Goal: Transaction & Acquisition: Download file/media

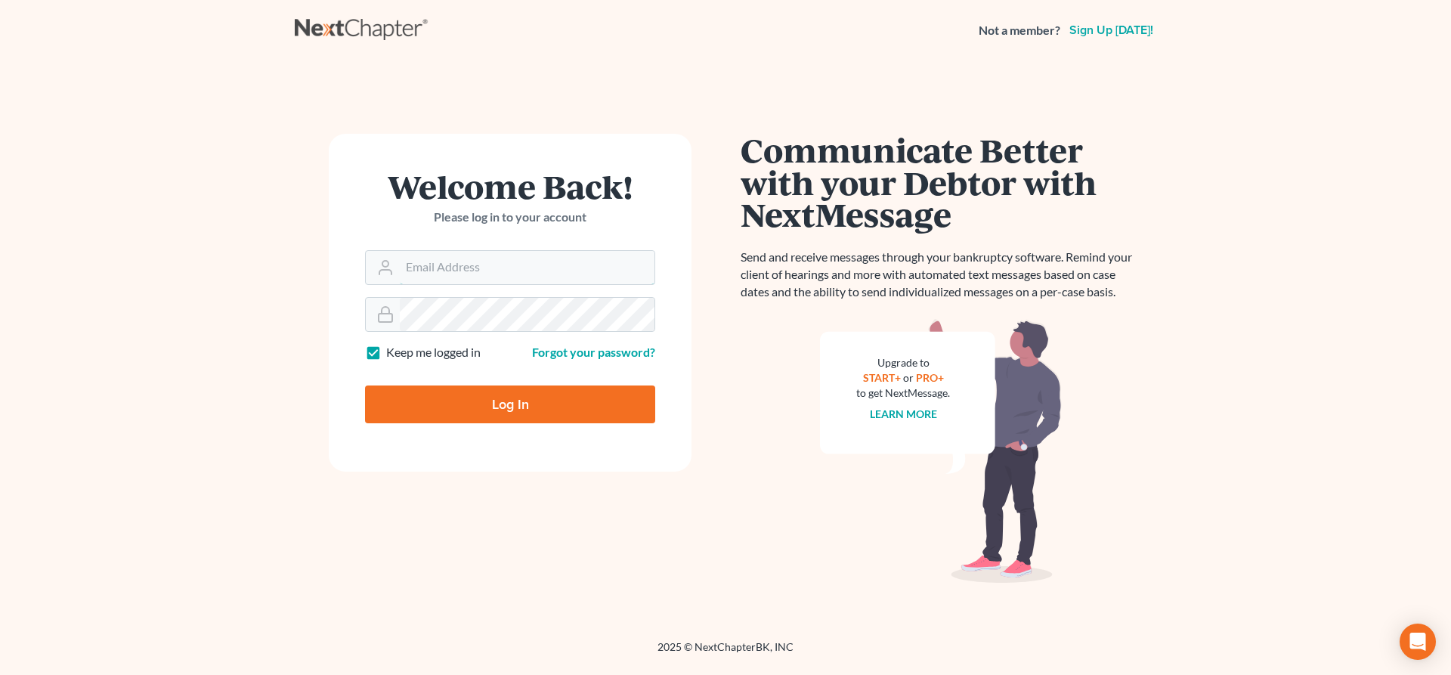
type input "[EMAIL_ADDRESS][DOMAIN_NAME]"
type input "Thinking..."
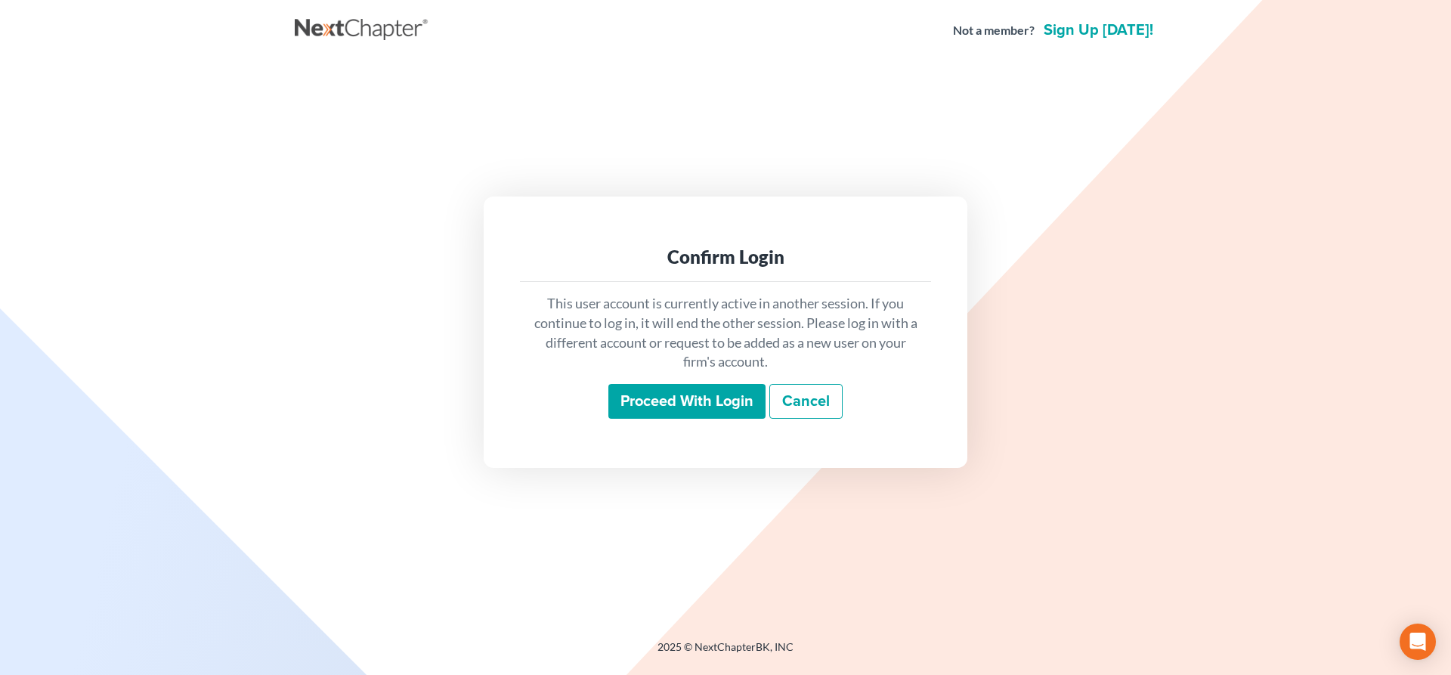
click at [660, 394] on input "Proceed with login" at bounding box center [686, 401] width 157 height 35
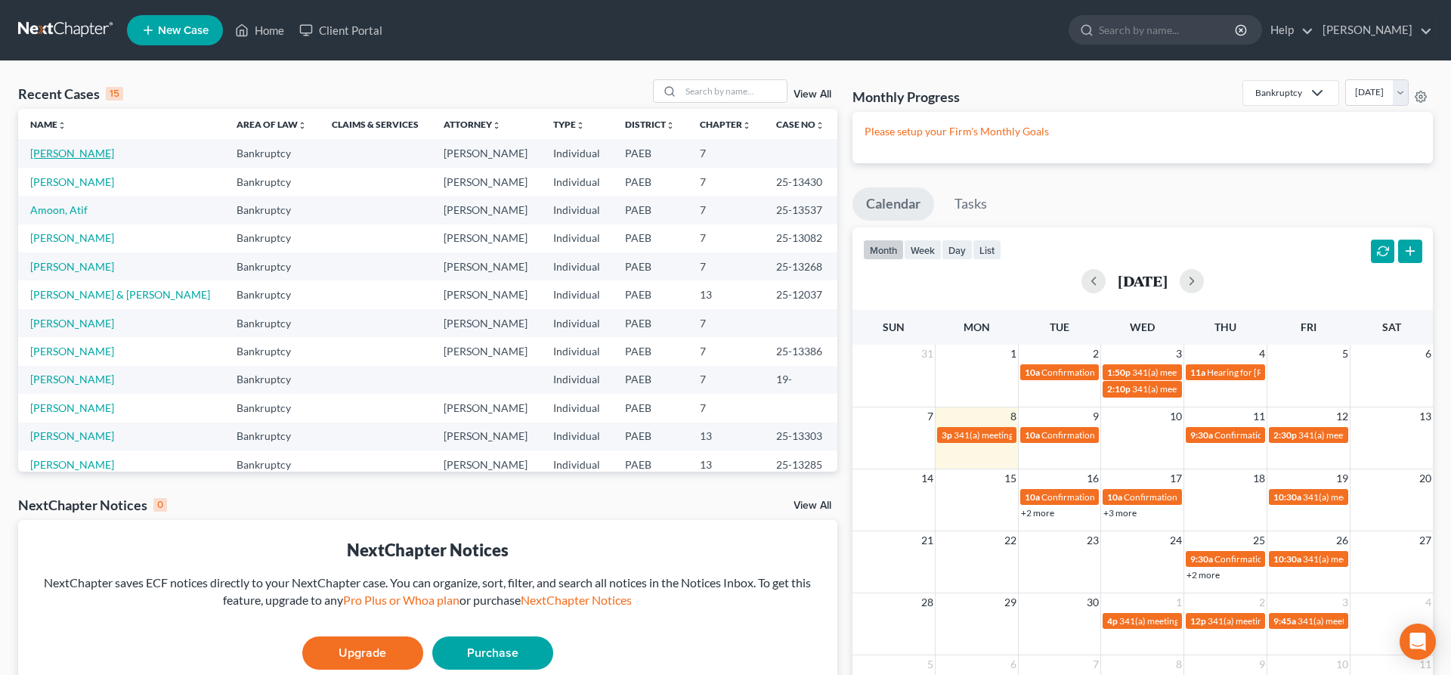
click at [72, 150] on link "Umile, Natalie" at bounding box center [72, 153] width 84 height 13
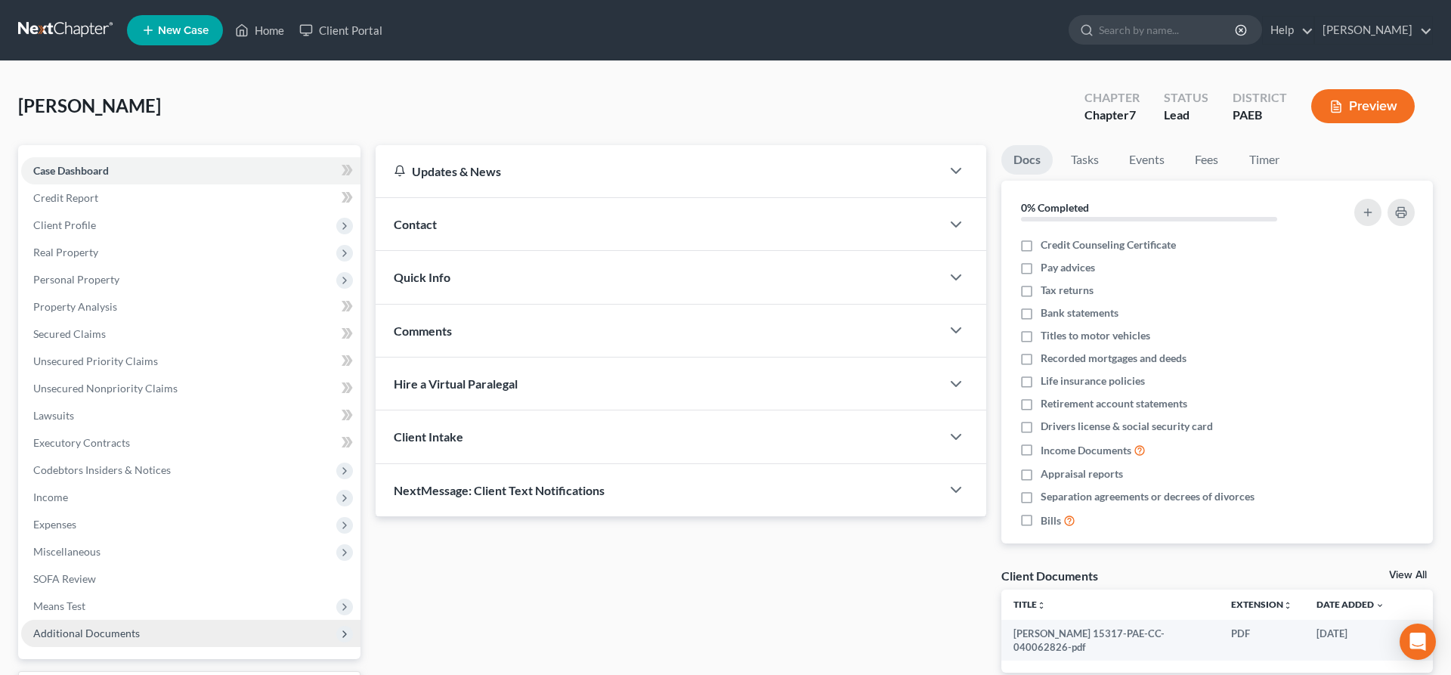
scroll to position [127, 0]
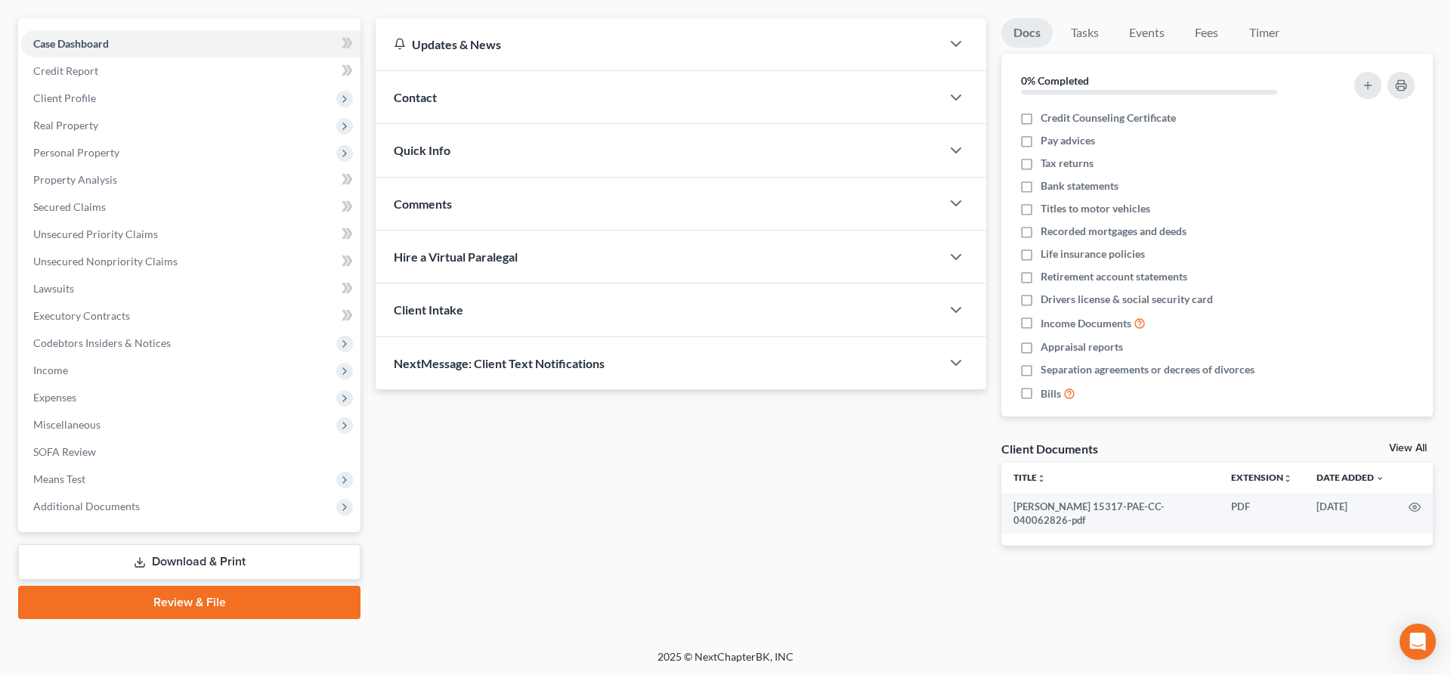
click at [271, 556] on link "Download & Print" at bounding box center [189, 562] width 342 height 36
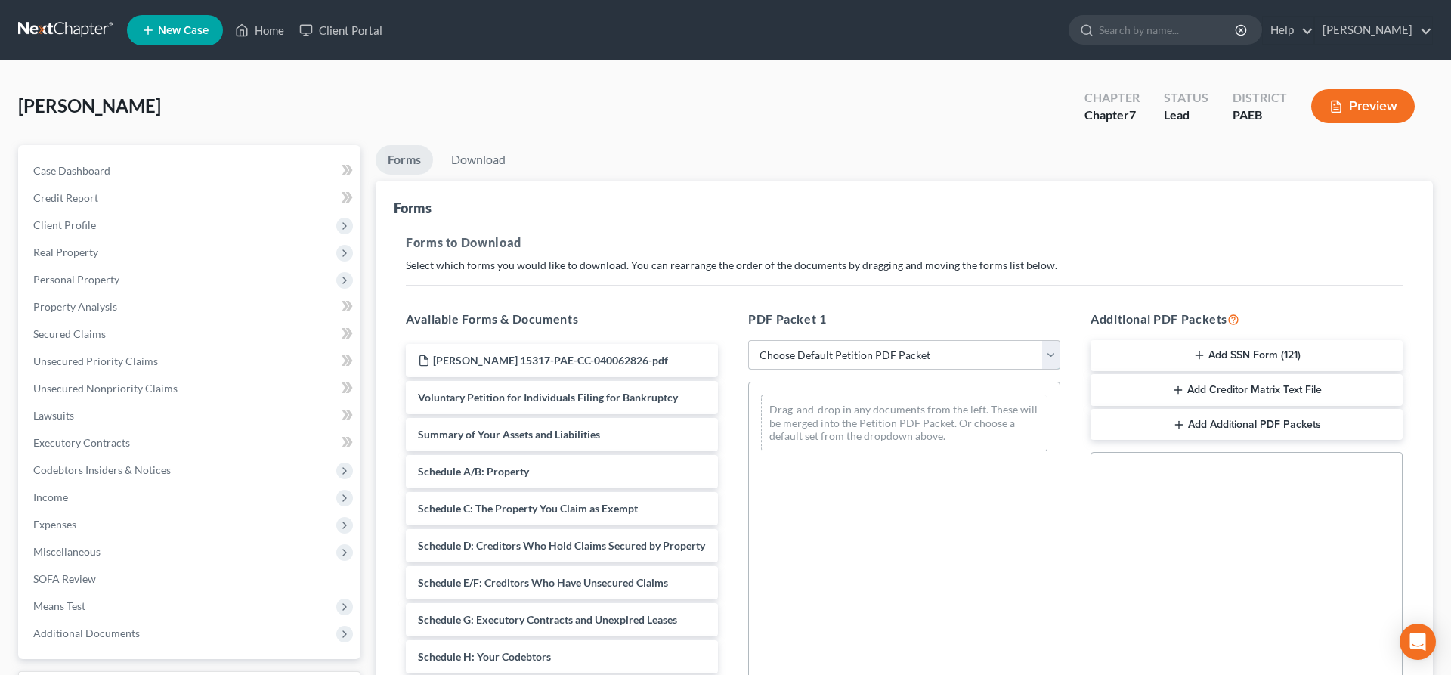
click at [748, 340] on select "Choose Default Petition PDF Packet Complete Bankruptcy Petition (all forms and …" at bounding box center [904, 355] width 312 height 30
select select "5"
click option "lsr" at bounding box center [0, 0] width 0 height 0
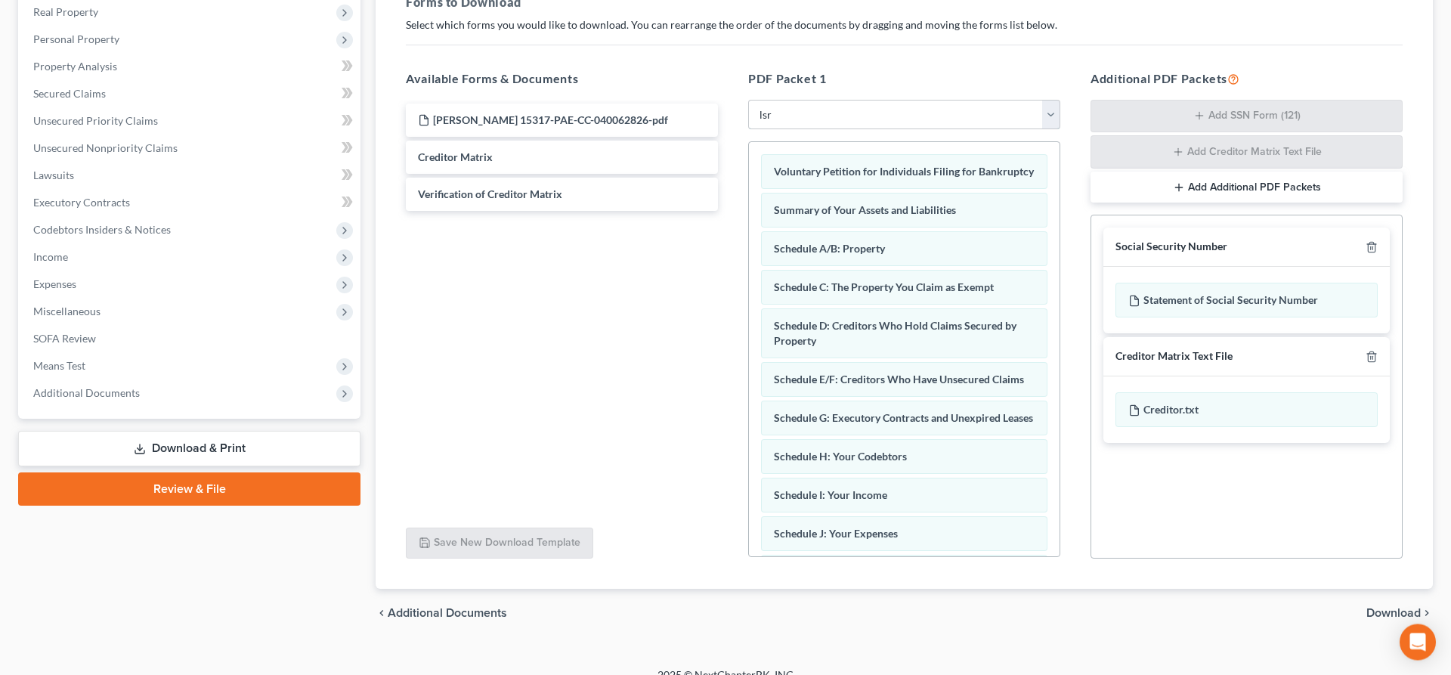
scroll to position [259, 0]
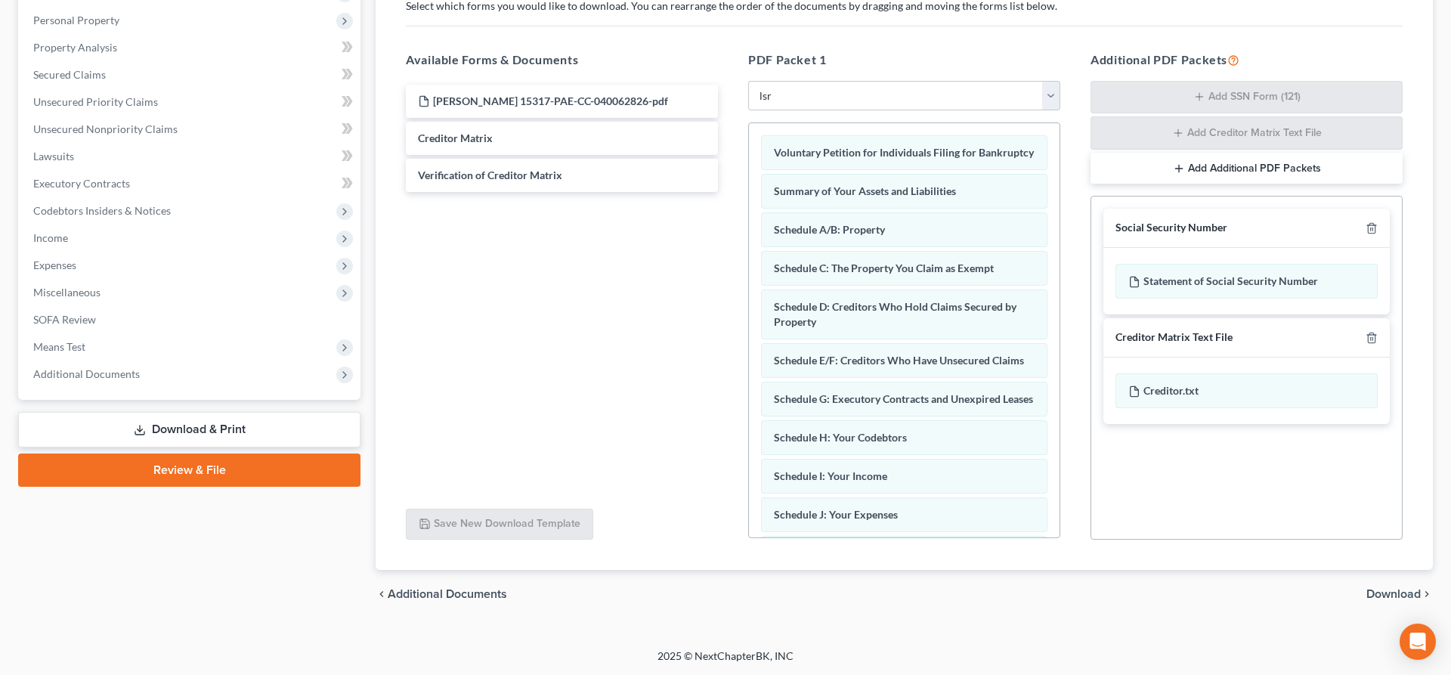
click at [1390, 589] on span "Download" at bounding box center [1393, 594] width 54 height 12
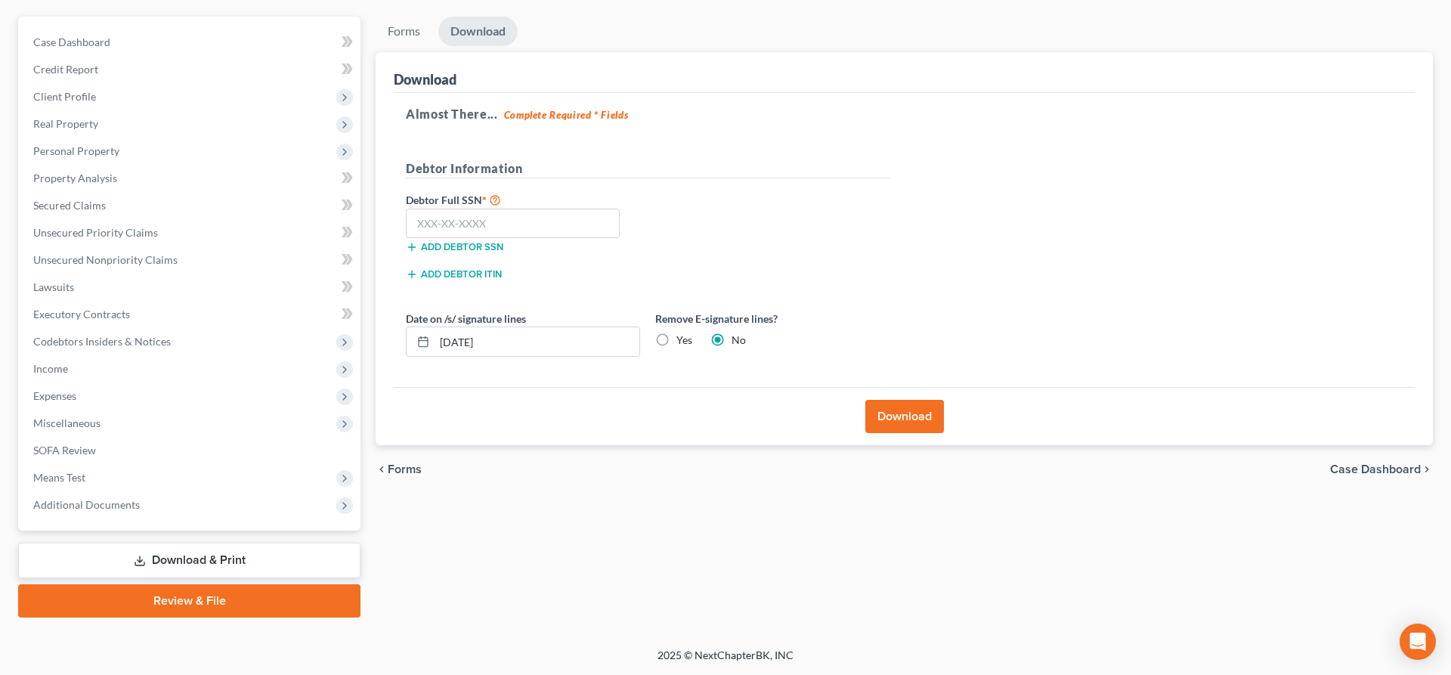
scroll to position [127, 0]
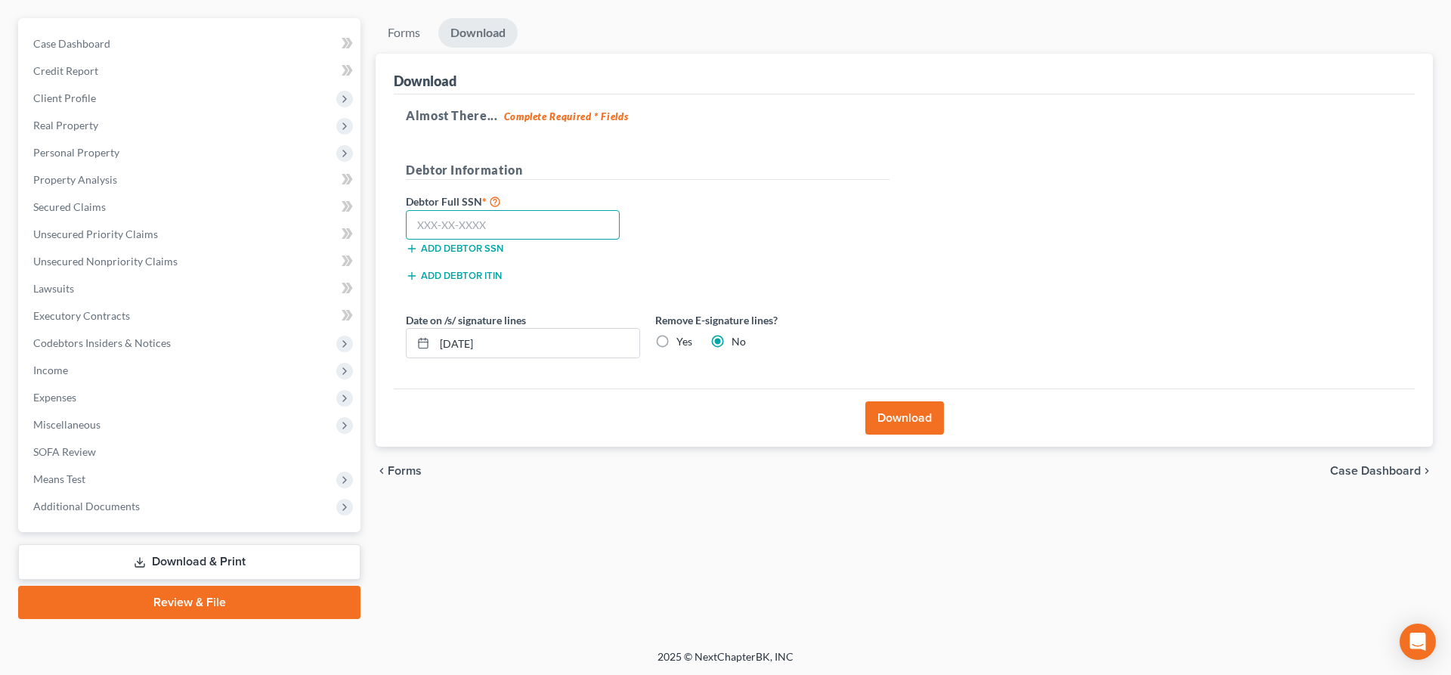
click at [443, 218] on input "text" at bounding box center [513, 225] width 214 height 30
click at [482, 224] on input "202" at bounding box center [513, 225] width 214 height 30
type input "202-58-4021"
click at [900, 418] on button "Download" at bounding box center [904, 417] width 79 height 33
